Goal: Complete application form: Complete application form

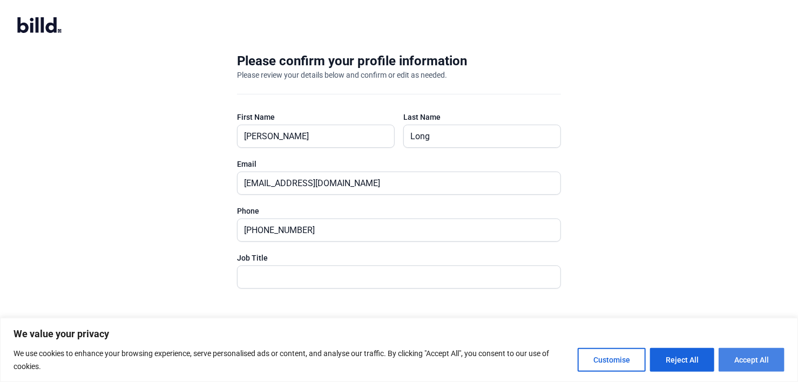
click at [751, 350] on button "Accept All" at bounding box center [751, 360] width 66 height 24
checkbox input "true"
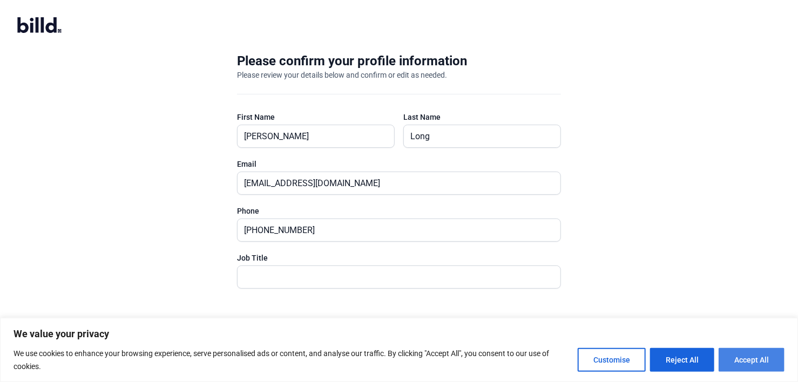
checkbox input "true"
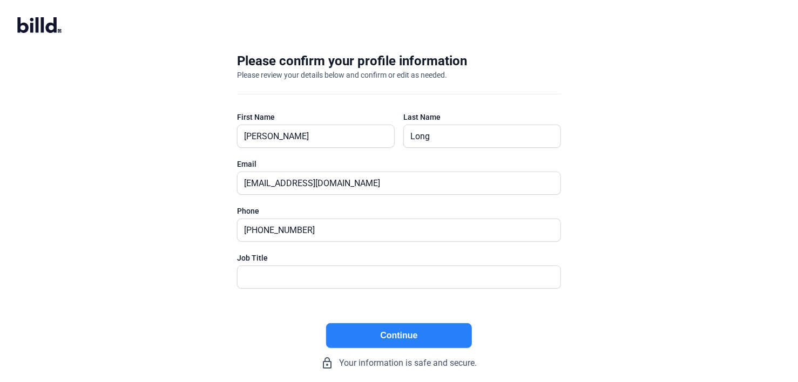
click at [438, 340] on button "Continue" at bounding box center [399, 335] width 146 height 25
click at [246, 277] on input "text" at bounding box center [399, 277] width 323 height 22
type input "President"
click at [398, 337] on button "Continue" at bounding box center [399, 335] width 146 height 25
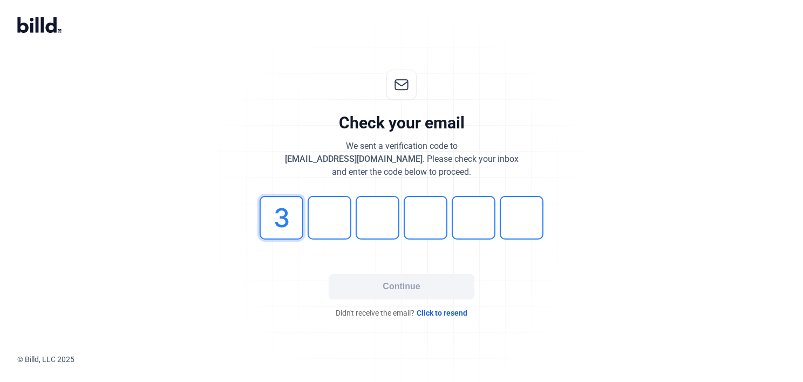
type input "3"
type input "8"
type input "4"
type input "3"
type input "4"
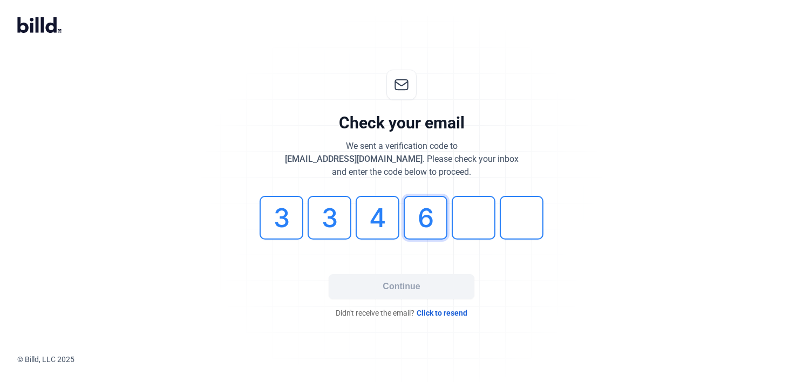
type input "6"
type input "2"
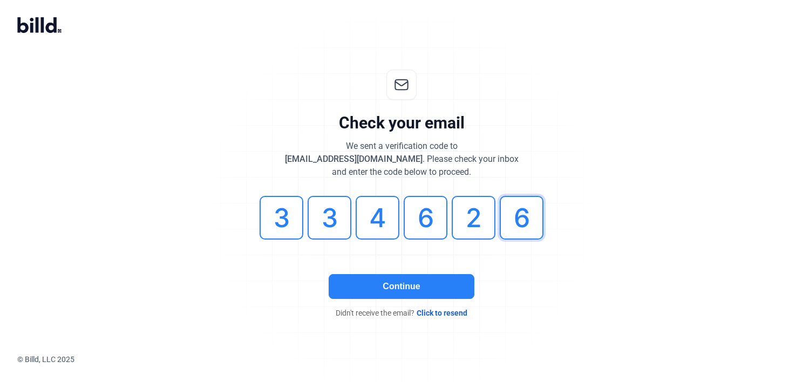
type input "6"
click at [411, 289] on button "Continue" at bounding box center [402, 286] width 146 height 25
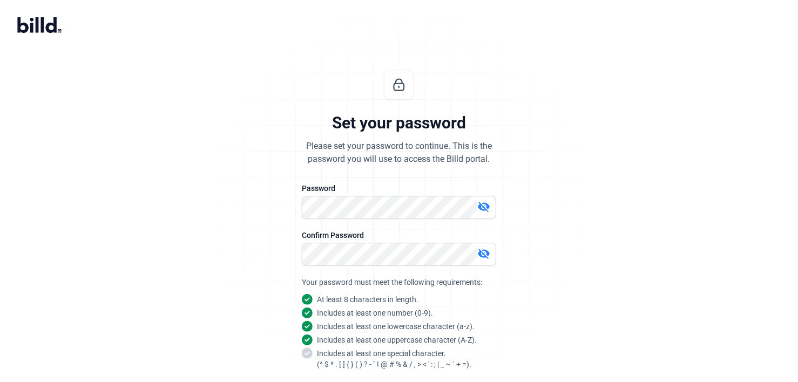
click at [797, 353] on div "Set your password Please set your password to continue. This is the password yo…" at bounding box center [399, 260] width 798 height 416
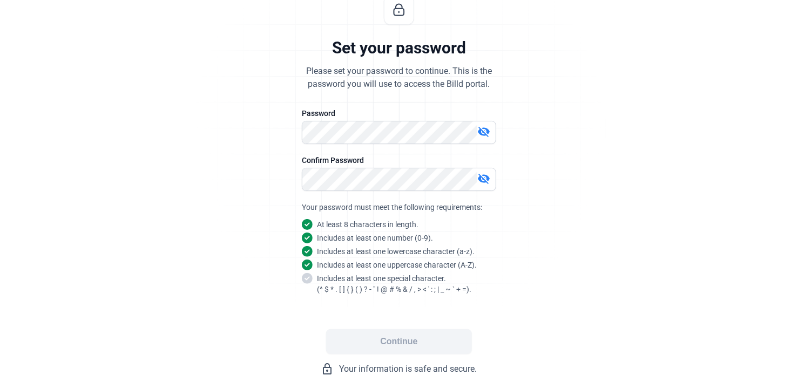
scroll to position [95, 0]
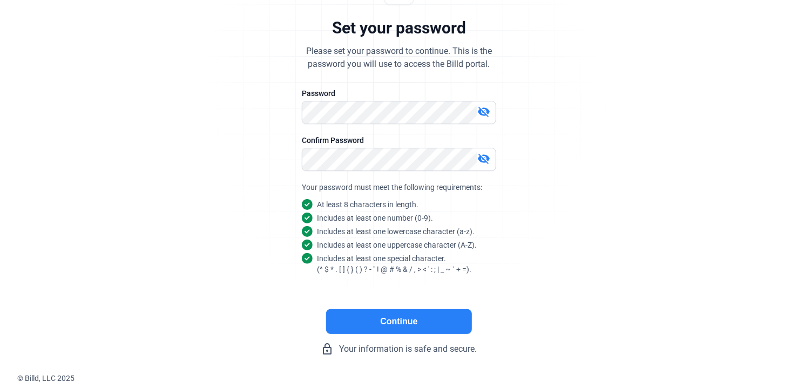
click at [426, 316] on button "Continue" at bounding box center [399, 321] width 146 height 25
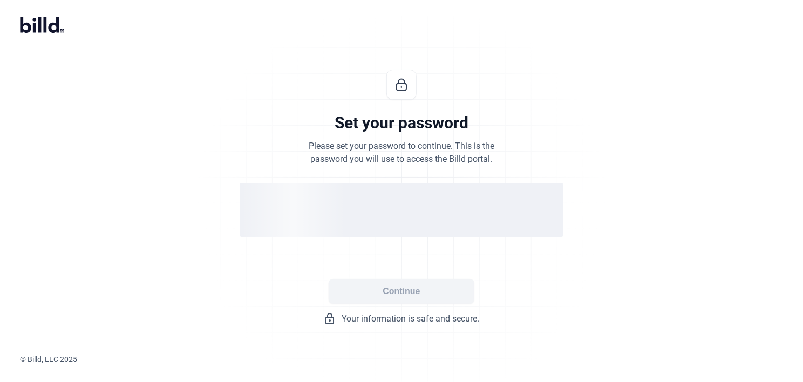
scroll to position [0, 0]
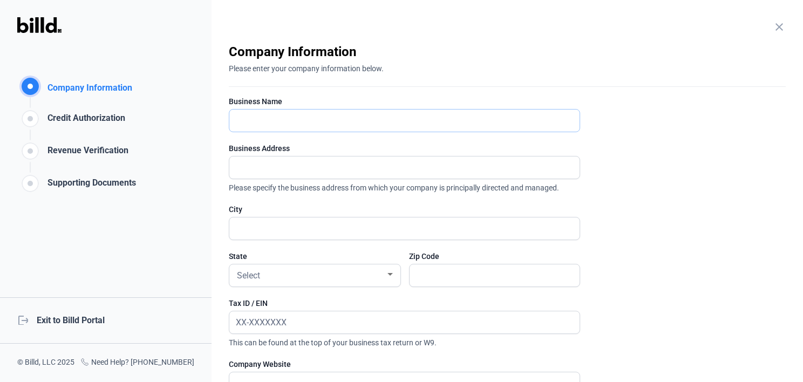
click at [242, 121] on input "text" at bounding box center [404, 121] width 350 height 22
type input "Long Electric Co."
type input "[STREET_ADDRESS]"
type input "Napa"
type input "94558"
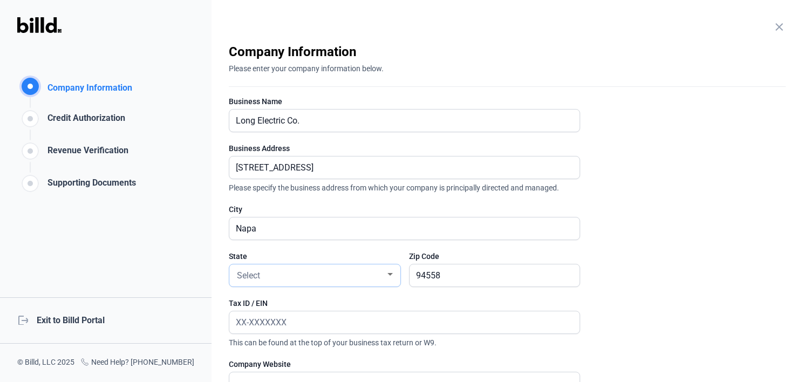
click at [395, 274] on div "Select" at bounding box center [314, 275] width 171 height 22
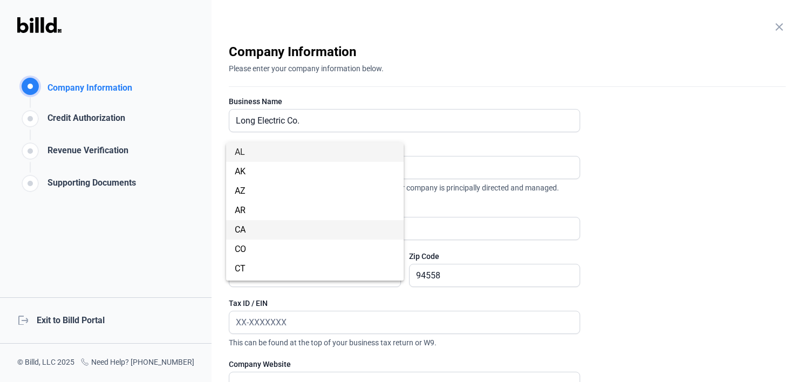
click at [239, 227] on span "CA" at bounding box center [240, 230] width 11 height 10
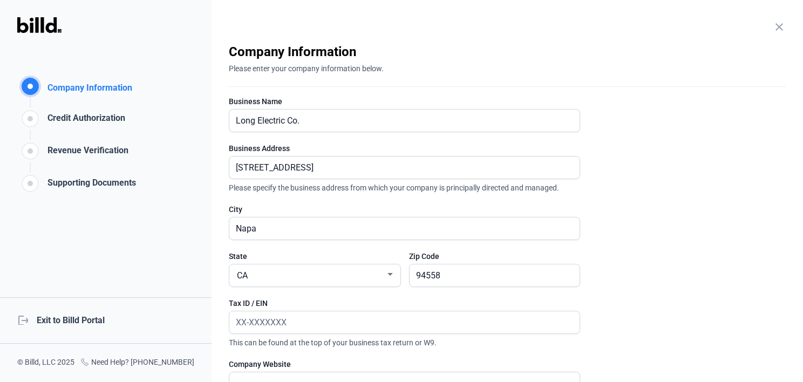
click at [775, 283] on enrollment-step "close Company Information Please enter your company information below. Business…" at bounding box center [507, 287] width 557 height 488
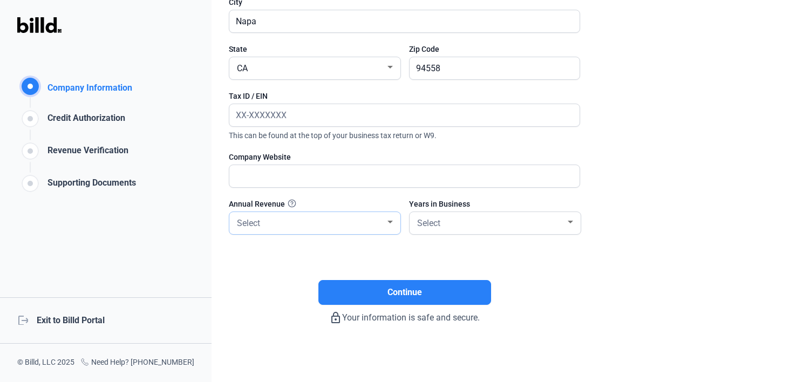
click at [389, 221] on div at bounding box center [390, 222] width 5 height 3
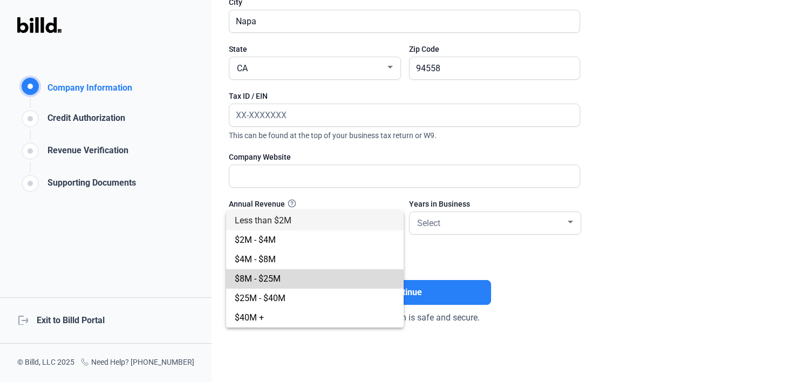
click at [256, 279] on span "$8M - $25M" at bounding box center [258, 279] width 46 height 10
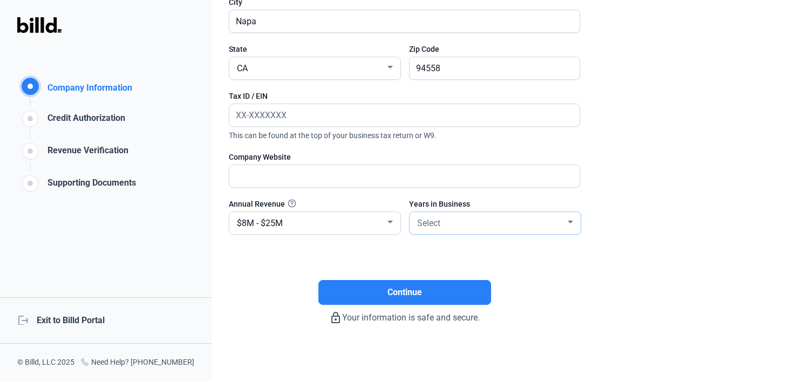
click at [569, 218] on div at bounding box center [571, 222] width 10 height 9
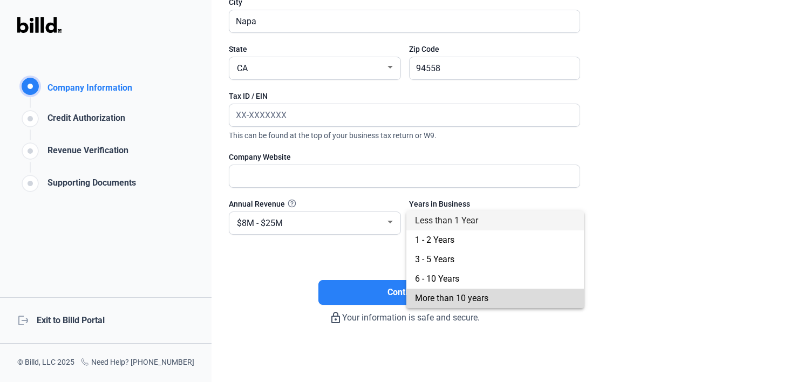
click at [440, 297] on span "More than 10 years" at bounding box center [451, 298] width 73 height 10
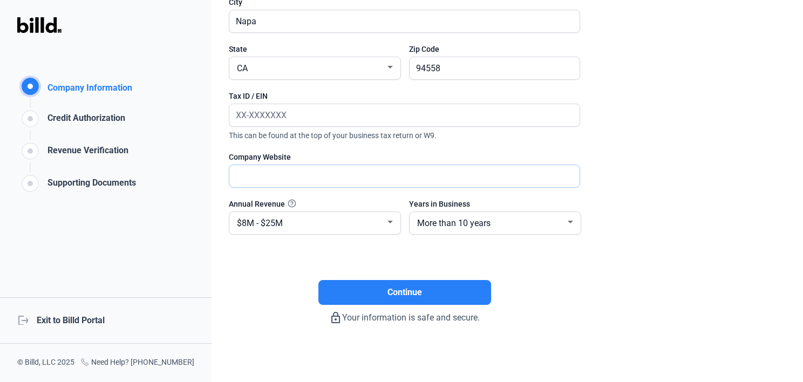
click at [242, 173] on input "text" at bounding box center [398, 176] width 338 height 22
type input "[DOMAIN_NAME]"
click at [240, 112] on input "text" at bounding box center [404, 115] width 350 height 22
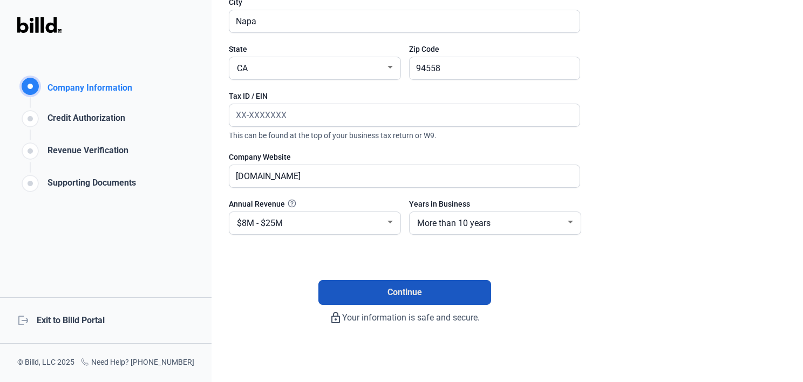
click at [404, 286] on span "Continue" at bounding box center [405, 292] width 35 height 13
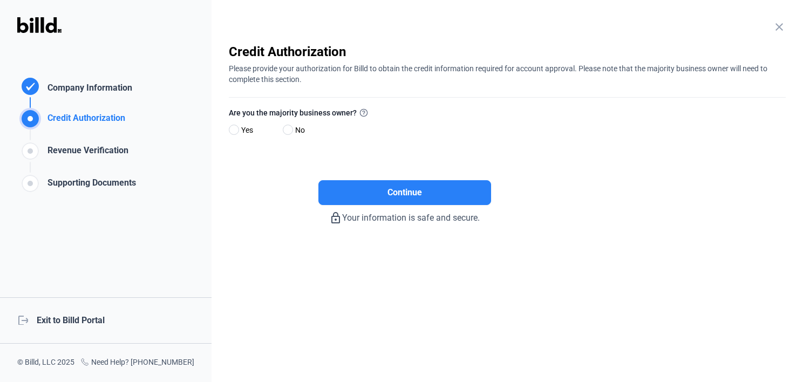
scroll to position [0, 0]
click at [235, 127] on span at bounding box center [234, 130] width 10 height 10
click at [235, 127] on input "Yes" at bounding box center [233, 130] width 8 height 8
radio input "true"
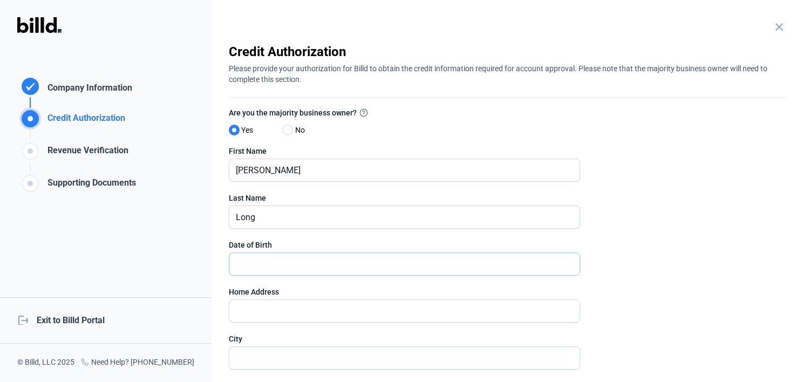
click at [238, 263] on input "text" at bounding box center [404, 264] width 350 height 22
click at [797, 372] on div "close Company Information Please enter your company information below. Business…" at bounding box center [508, 191] width 592 height 382
